Goal: Task Accomplishment & Management: Manage account settings

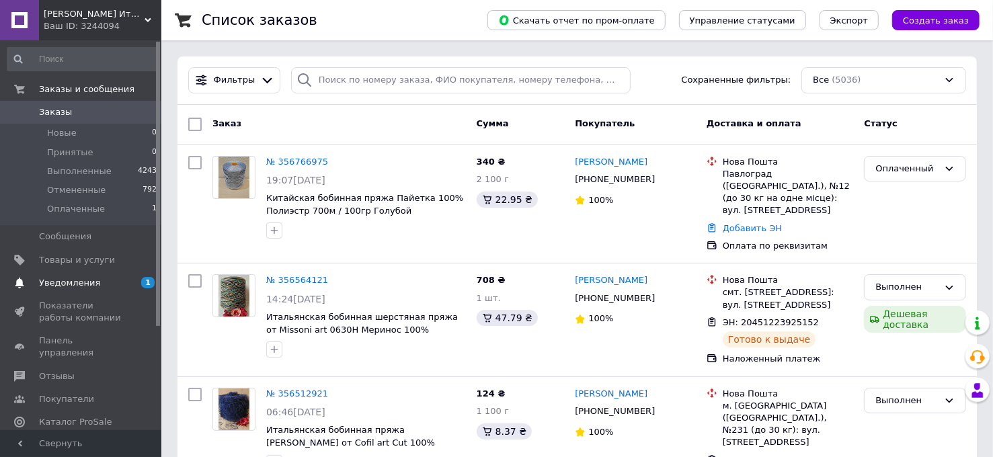
click at [80, 280] on span "Уведомления" at bounding box center [69, 283] width 61 height 12
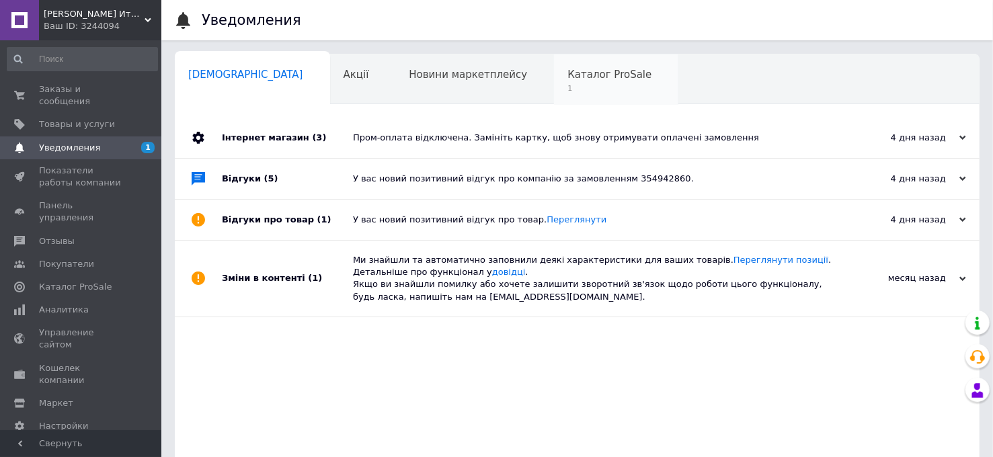
click at [568, 78] on span "Каталог ProSale" at bounding box center [610, 75] width 84 height 12
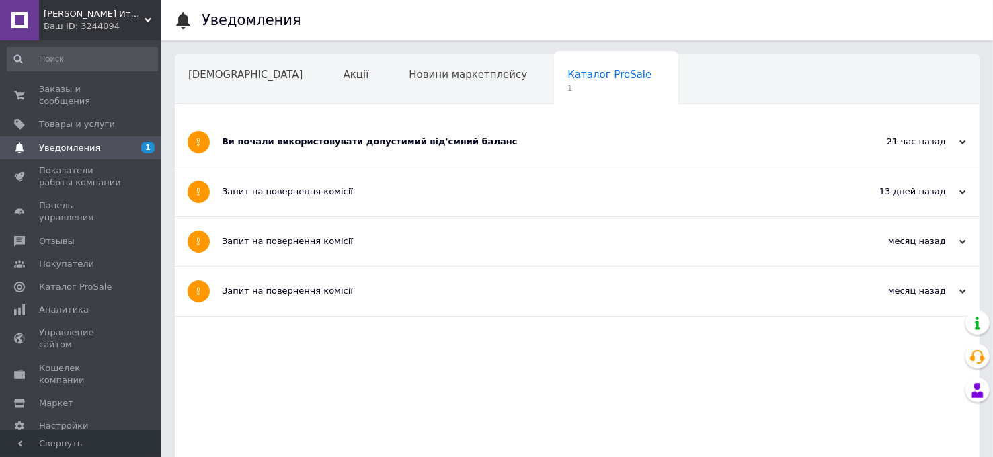
click at [443, 139] on div "Ви почали використовувати допустимий від'ємний баланс" at bounding box center [527, 142] width 610 height 12
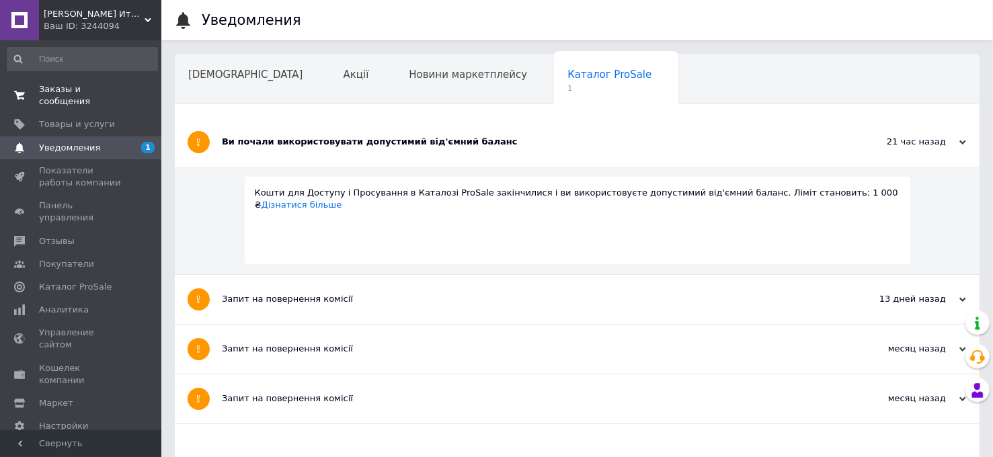
click at [103, 85] on span "Заказы и сообщения" at bounding box center [81, 95] width 85 height 24
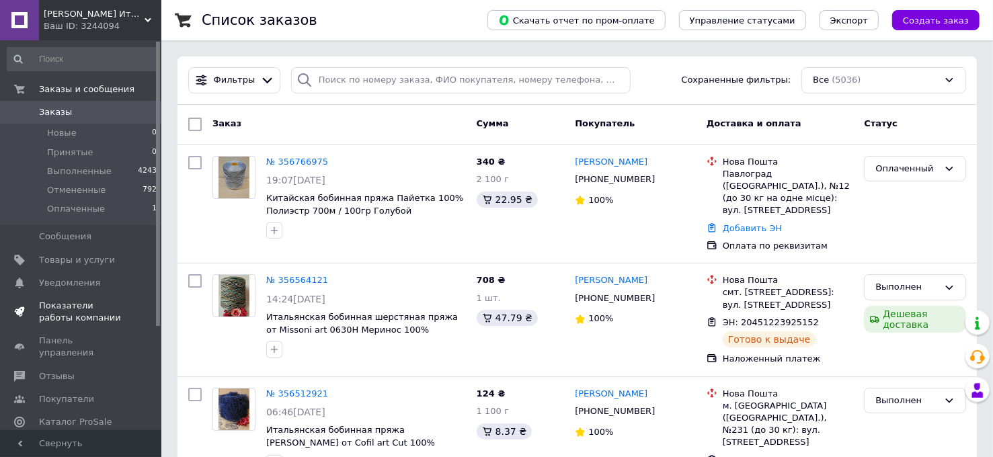
click at [83, 303] on span "Показатели работы компании" at bounding box center [81, 312] width 85 height 24
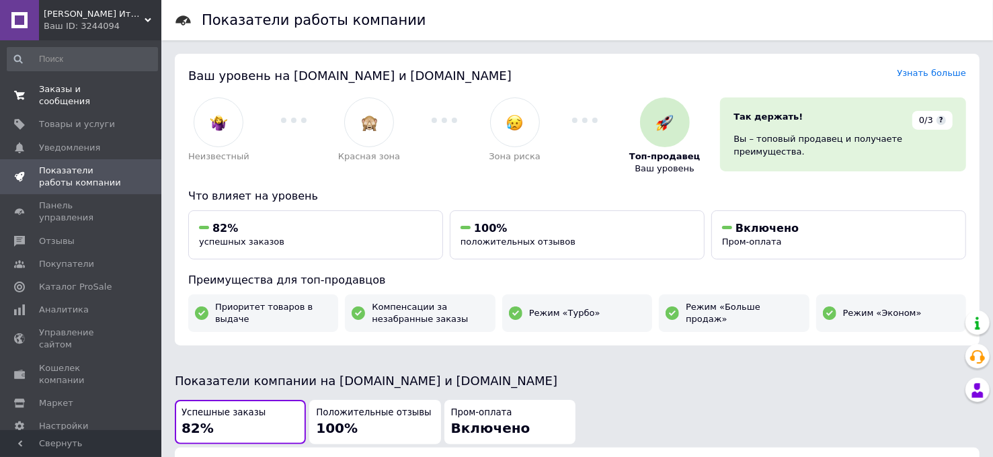
click at [104, 89] on span "Заказы и сообщения" at bounding box center [81, 95] width 85 height 24
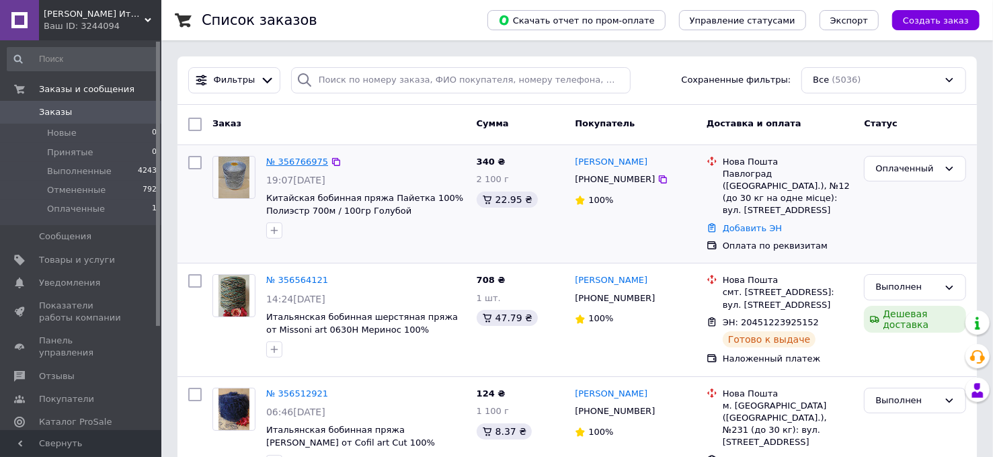
click at [302, 159] on link "№ 356766975" at bounding box center [297, 162] width 62 height 10
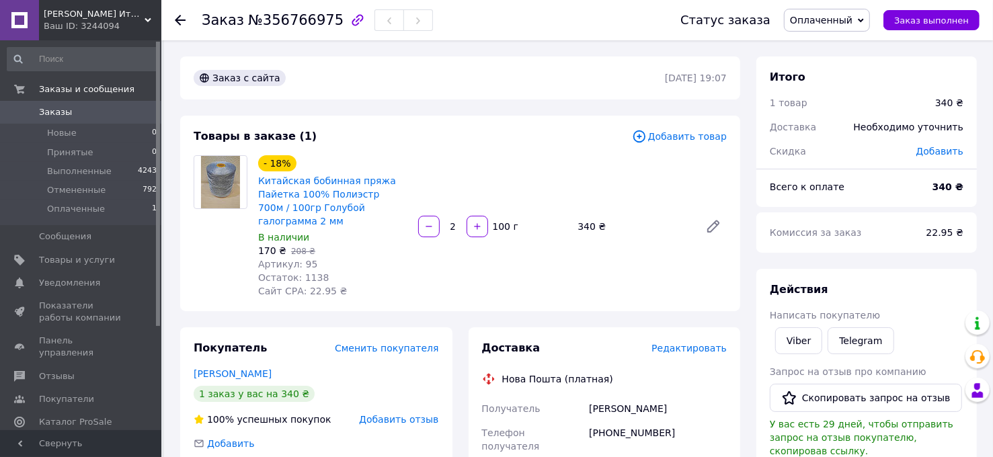
click at [703, 343] on span "Редактировать" at bounding box center [689, 348] width 75 height 11
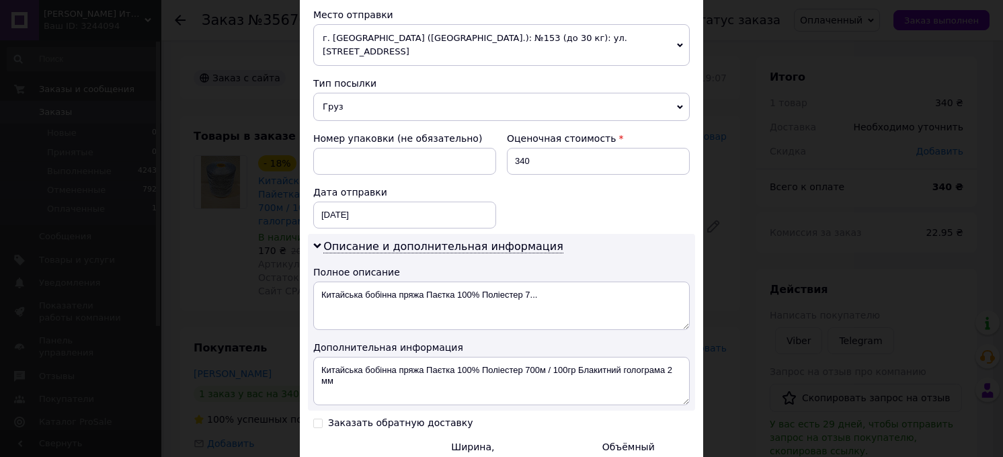
scroll to position [488, 0]
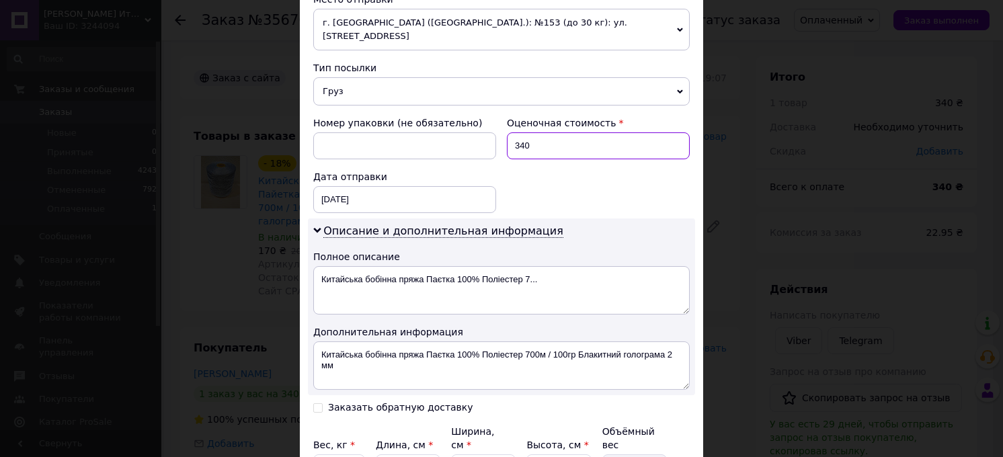
click at [636, 132] on input "340" at bounding box center [598, 145] width 183 height 27
type input "350"
click at [618, 266] on textarea "Китайська бобінна пряжа Паєтка 100% Поліестер 7..." at bounding box center [501, 290] width 377 height 48
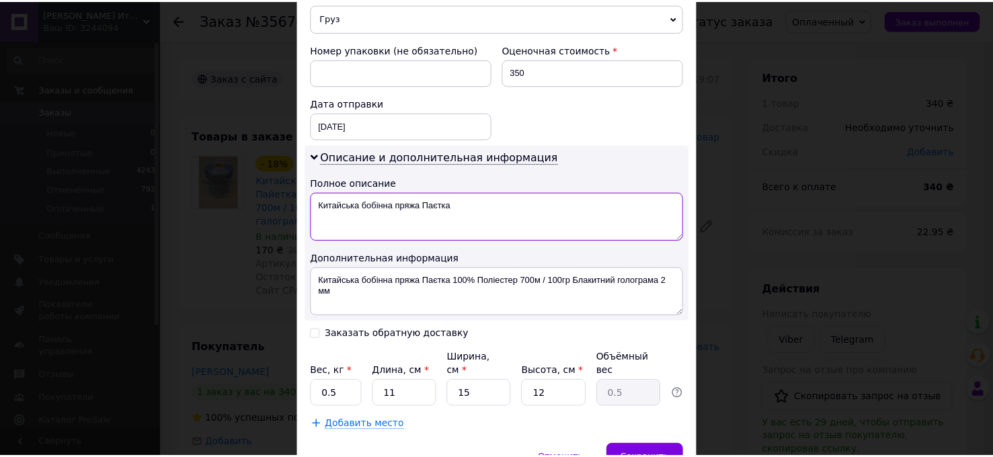
scroll to position [598, 0]
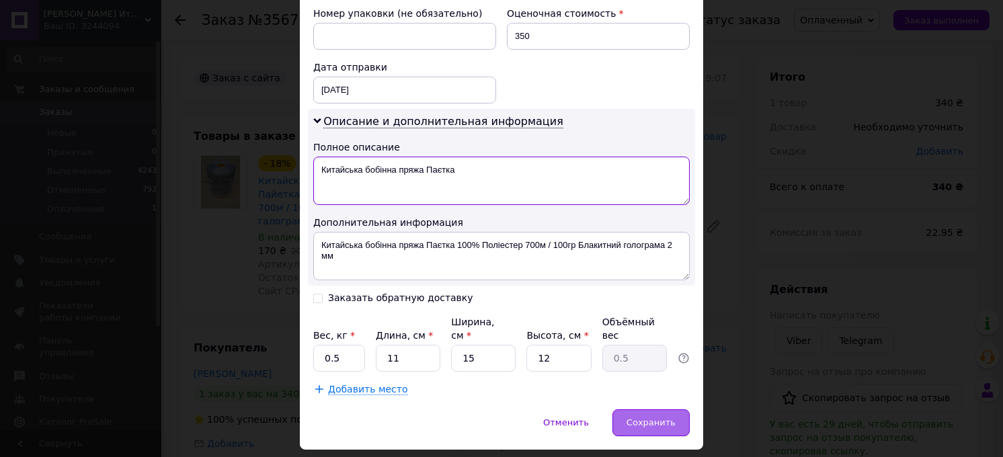
type textarea "Китайська бобінна пряжа Паєтка"
click at [669, 418] on span "Сохранить" at bounding box center [651, 423] width 49 height 10
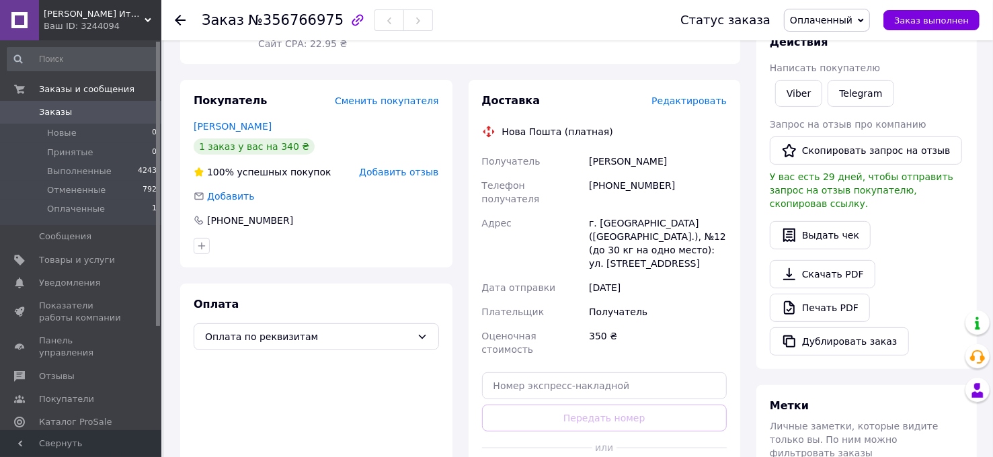
scroll to position [263, 0]
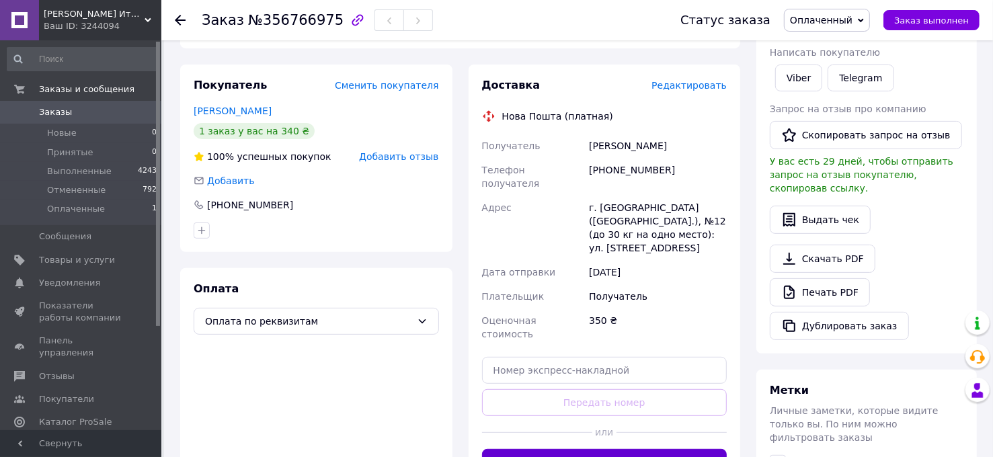
click at [657, 449] on button "Сгенерировать ЭН" at bounding box center [604, 462] width 245 height 27
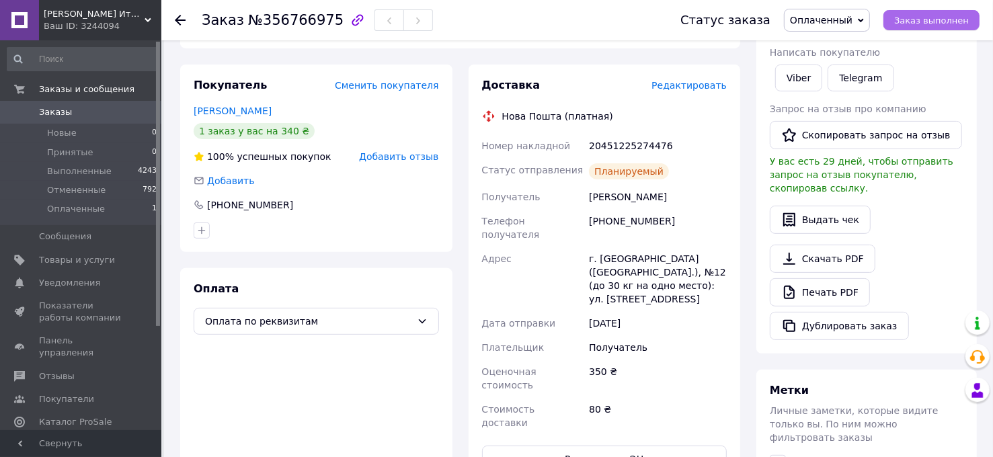
click at [933, 23] on span "Заказ выполнен" at bounding box center [931, 20] width 75 height 10
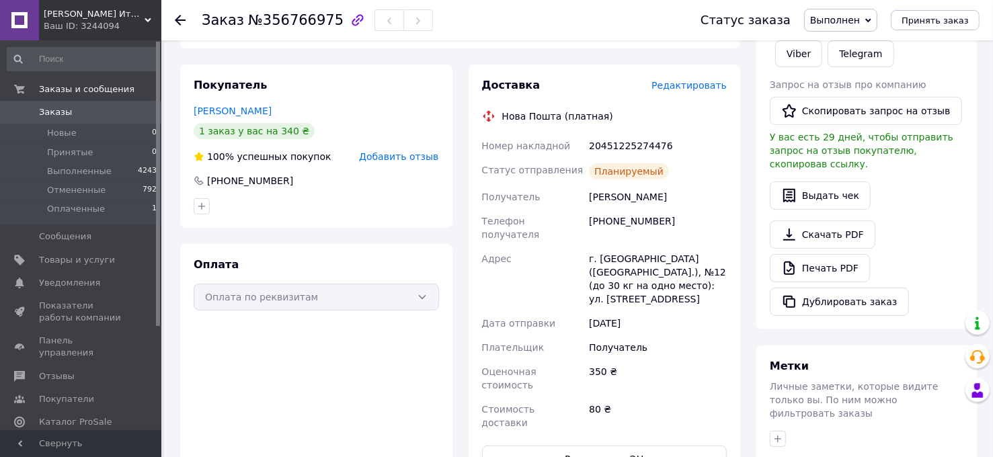
click at [623, 134] on div "20451225274476" at bounding box center [657, 146] width 143 height 24
copy div "20451225274476"
click at [385, 325] on div "Оплата Оплата по реквизитам" at bounding box center [316, 365] width 272 height 242
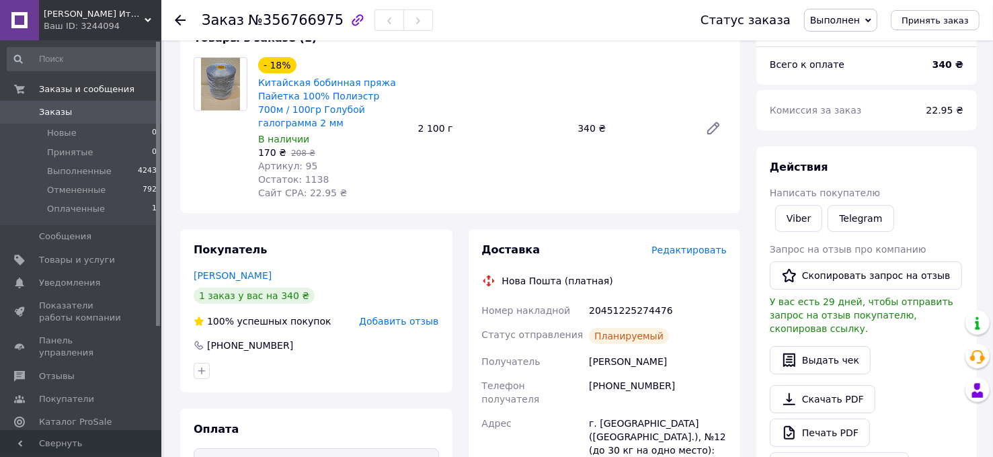
scroll to position [80, 0]
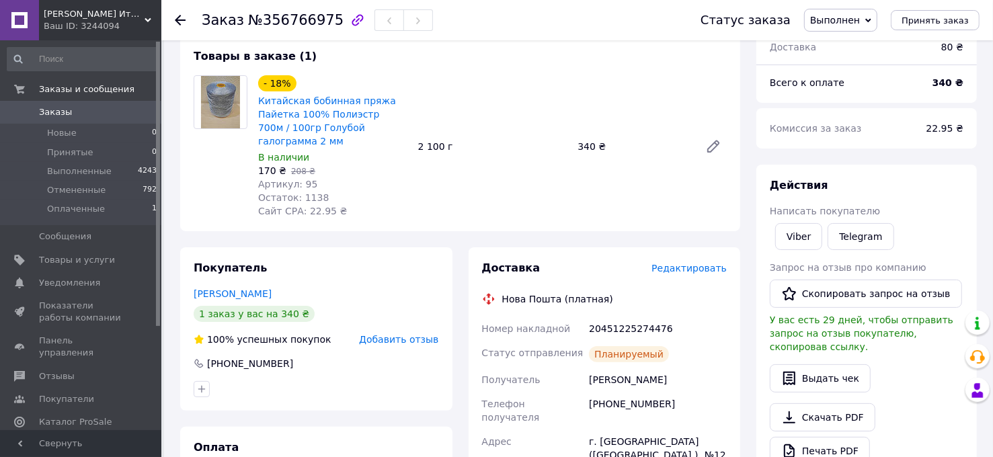
click at [180, 22] on icon at bounding box center [180, 20] width 11 height 11
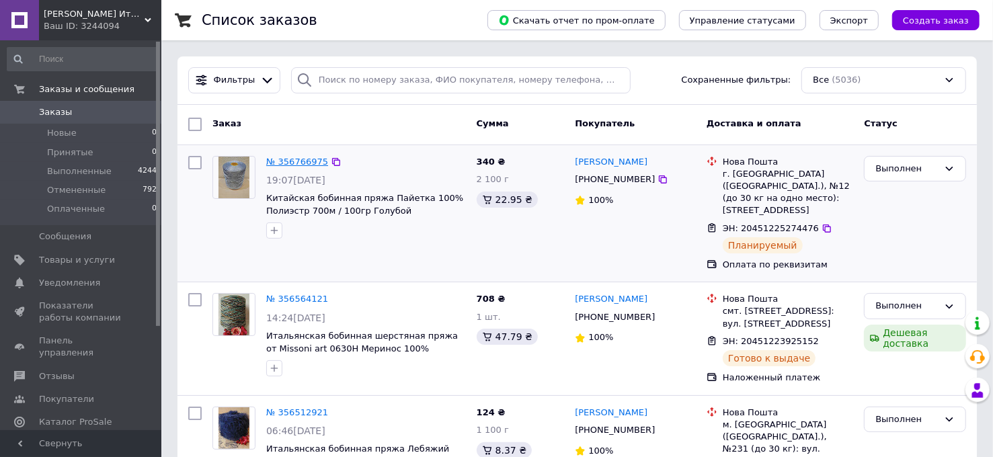
click at [294, 159] on link "№ 356766975" at bounding box center [297, 162] width 62 height 10
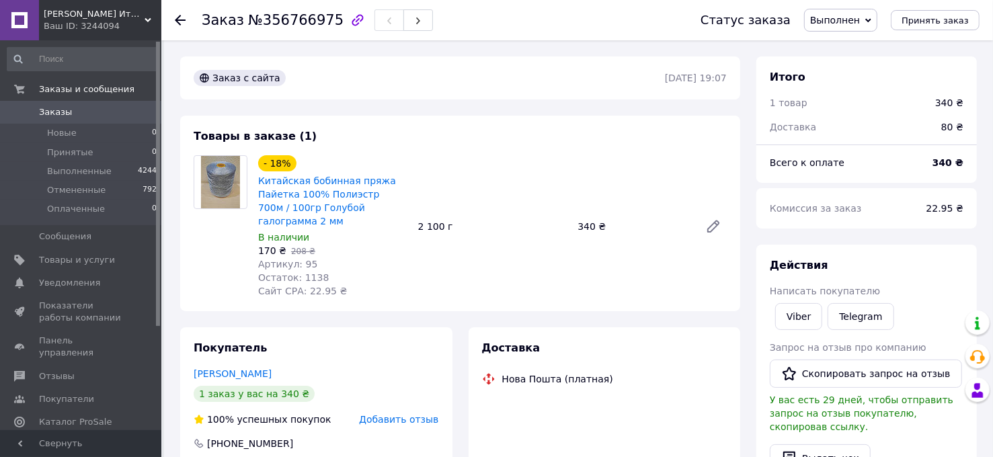
click at [303, 187] on span "Китайская бобинная пряжа Пайетка 100% Полиэстр 700м / 100гр Голубой галограмма …" at bounding box center [332, 201] width 149 height 54
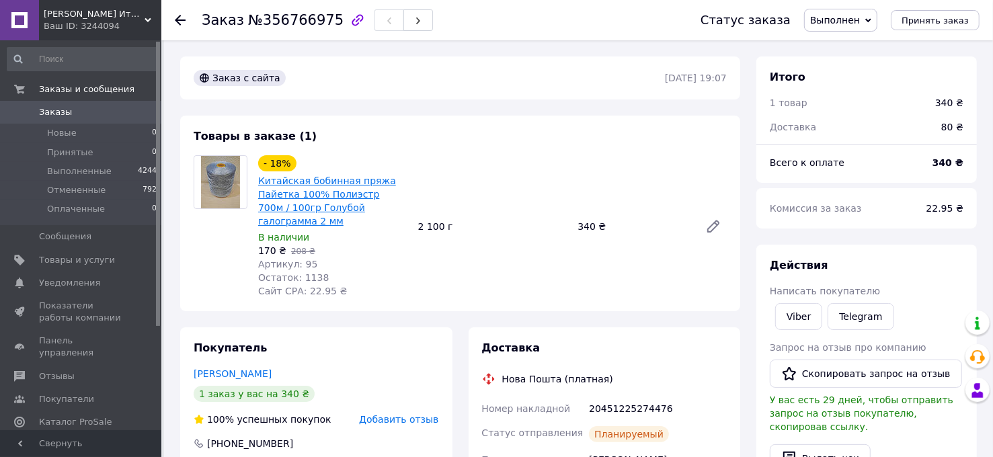
click at [304, 184] on link "Китайская бобинная пряжа Пайетка 100% Полиэстр 700м / 100гр Голубой галограмма …" at bounding box center [327, 201] width 138 height 51
